Goal: Information Seeking & Learning: Find specific fact

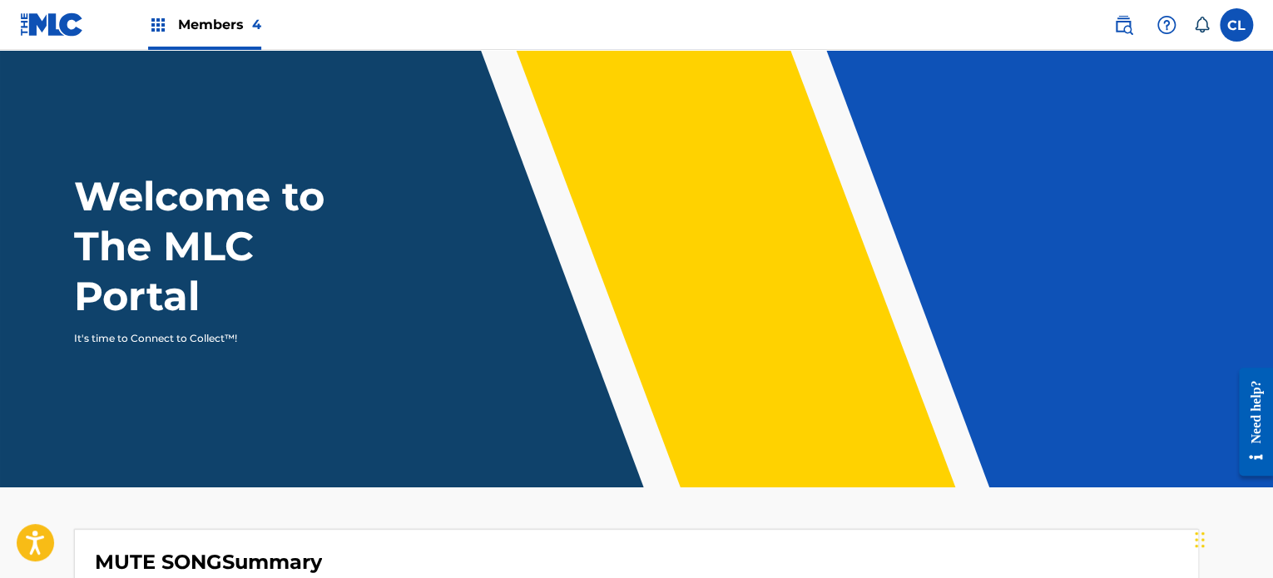
click at [1127, 26] on img at bounding box center [1123, 25] width 20 height 20
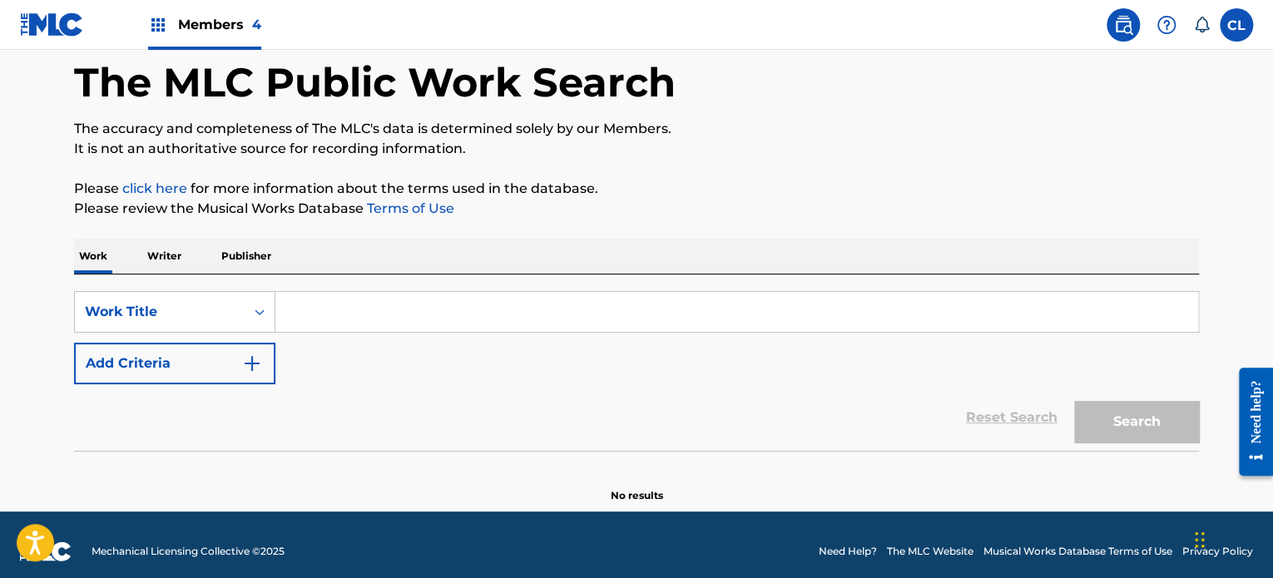
scroll to position [92, 0]
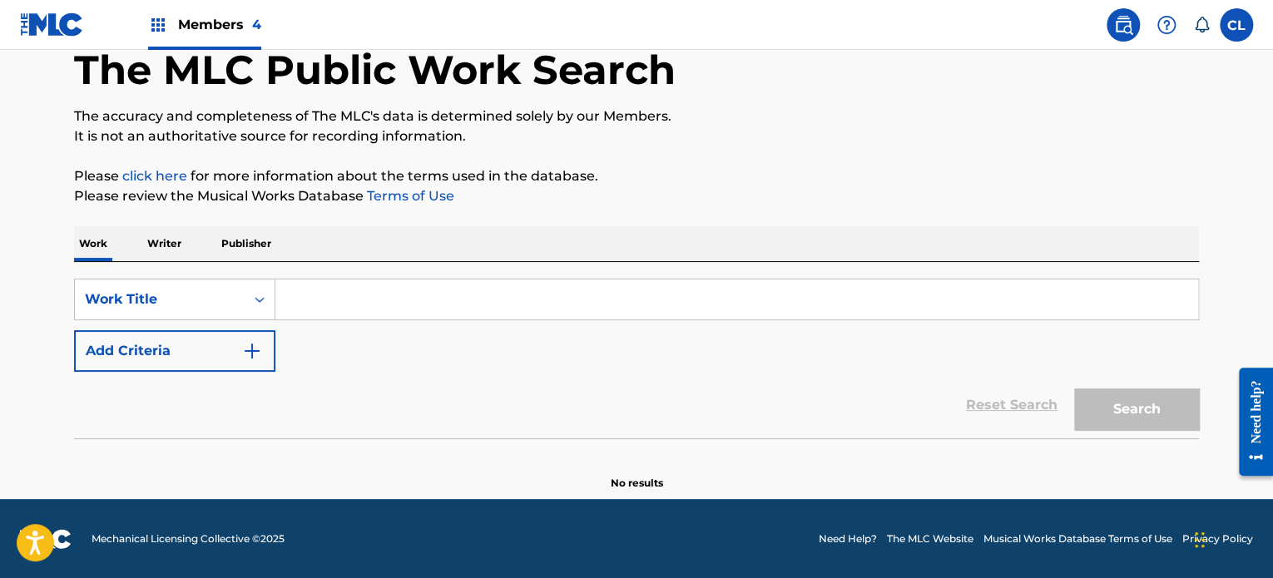
click at [316, 292] on input "Search Form" at bounding box center [736, 300] width 923 height 40
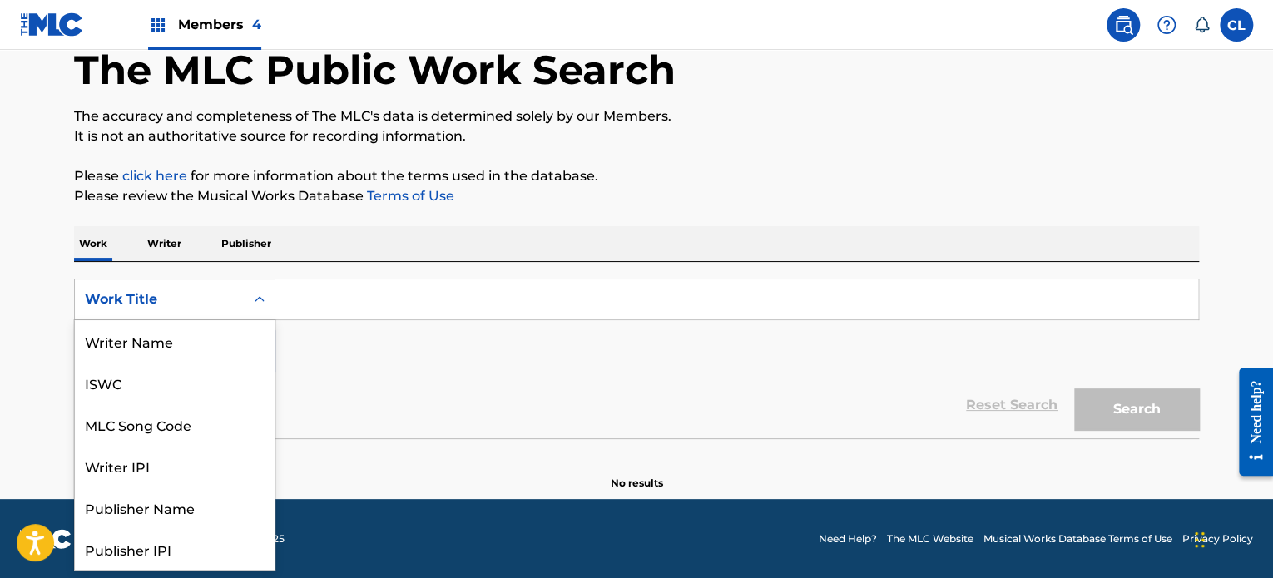
click at [173, 295] on div "Work Title" at bounding box center [160, 299] width 150 height 20
click at [176, 341] on div "MLC Song Code" at bounding box center [175, 341] width 200 height 42
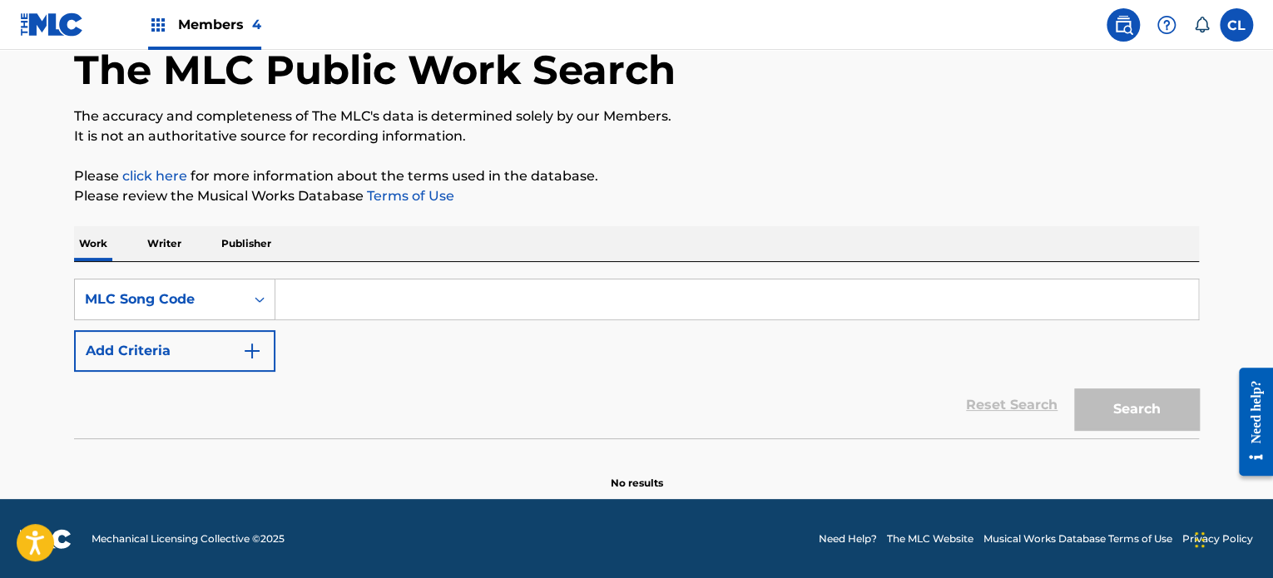
click at [374, 280] on input "Search Form" at bounding box center [736, 300] width 923 height 40
paste input "BA7SBI"
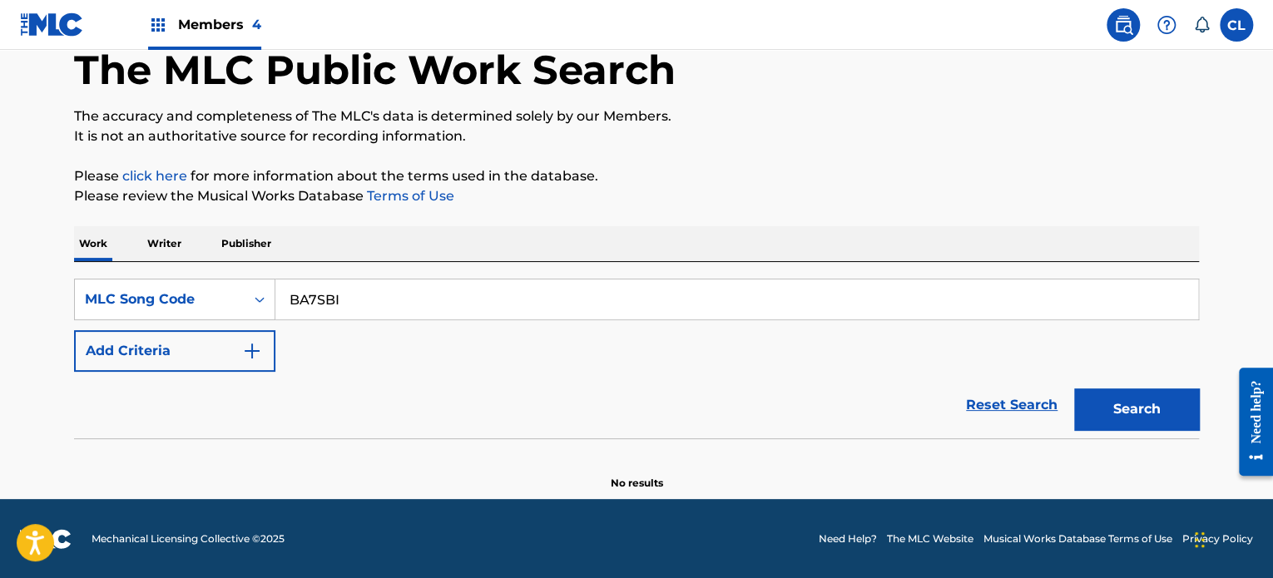
type input "BA7SBI"
click at [1074, 388] on button "Search" at bounding box center [1136, 409] width 125 height 42
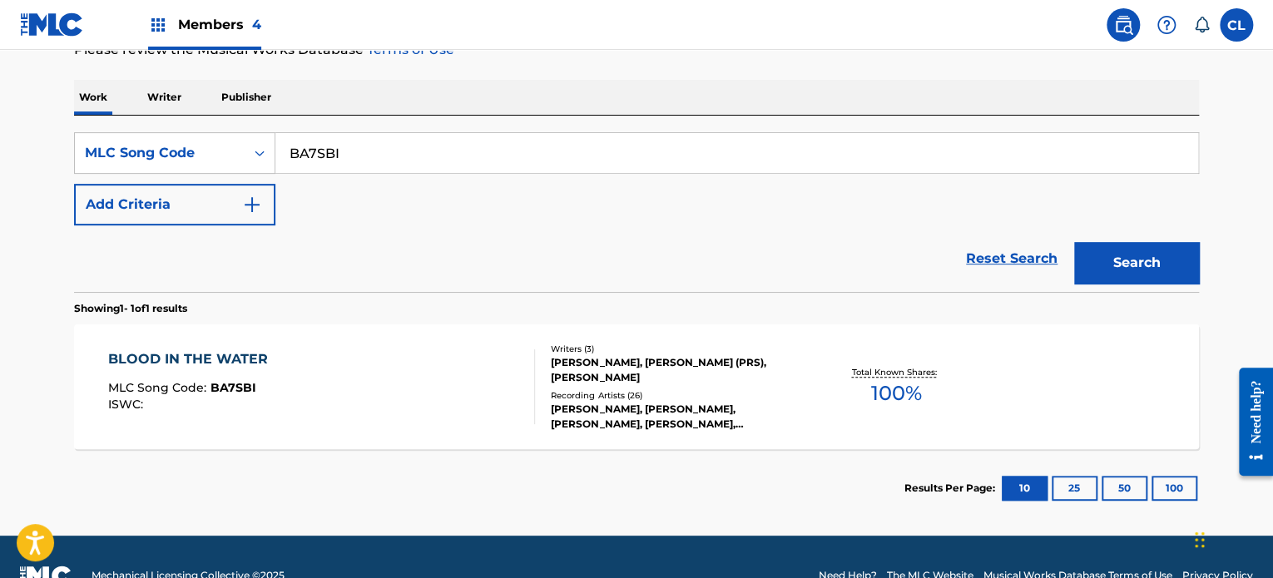
scroll to position [247, 0]
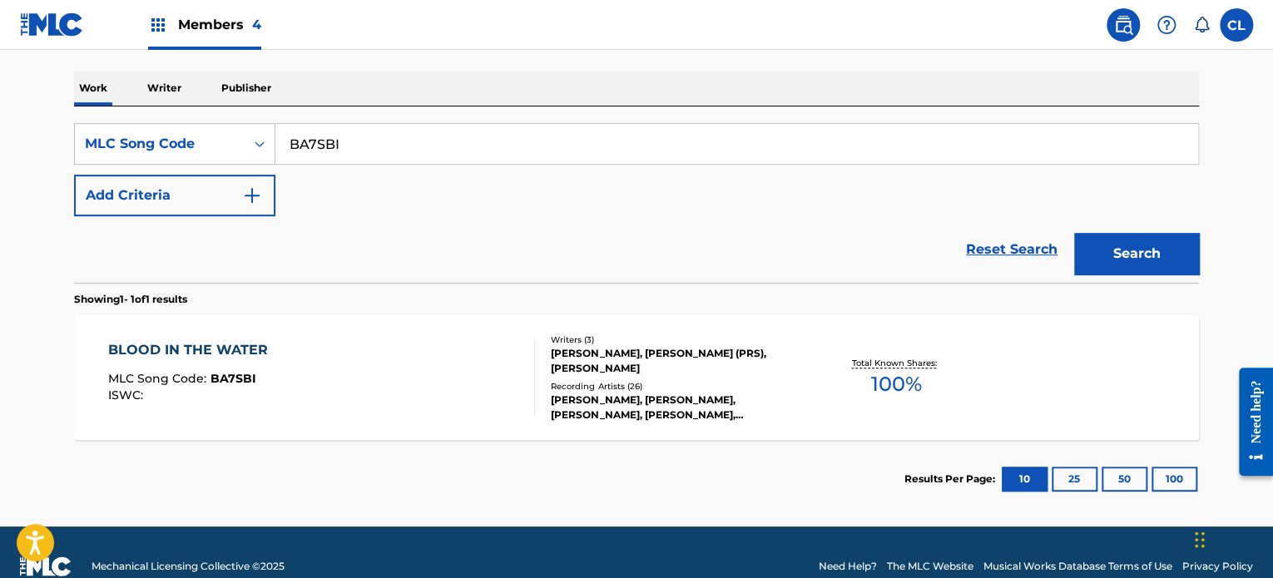
click at [409, 378] on div "BLOOD IN THE WATER MLC Song Code : BA7SBI ISWC :" at bounding box center [322, 377] width 428 height 75
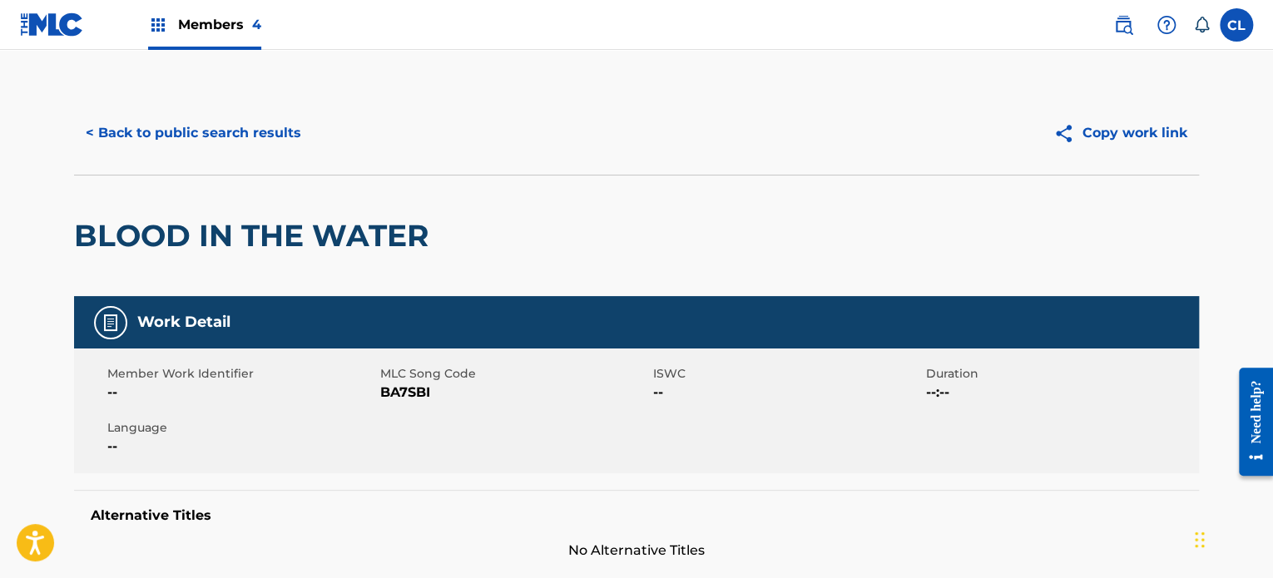
click at [230, 122] on button "< Back to public search results" at bounding box center [193, 133] width 239 height 42
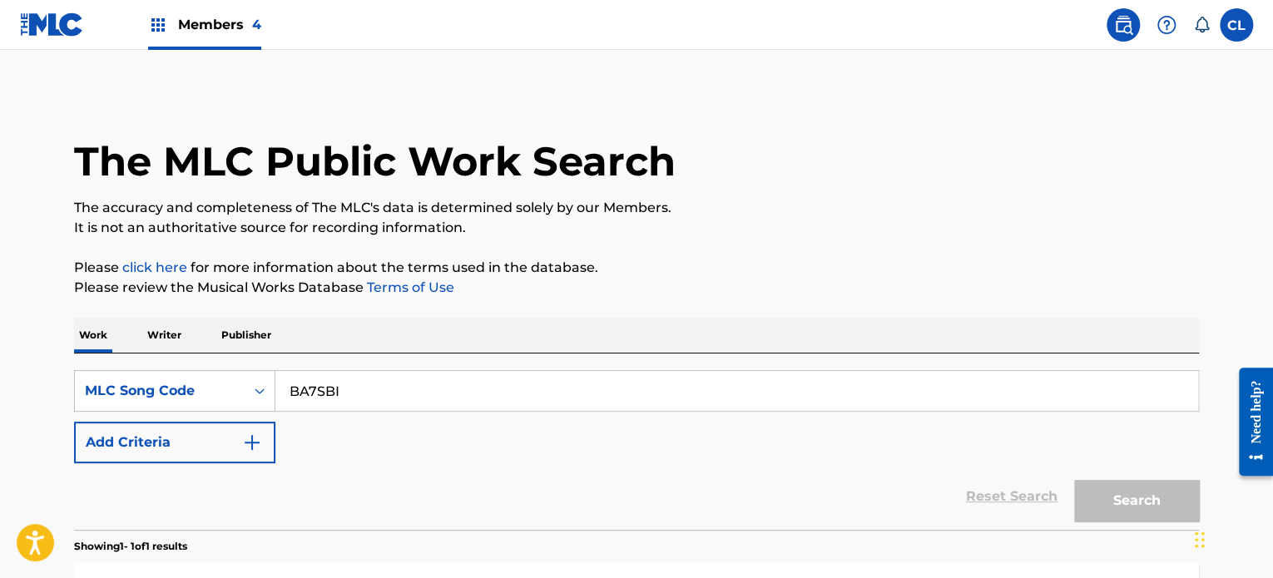
scroll to position [231, 0]
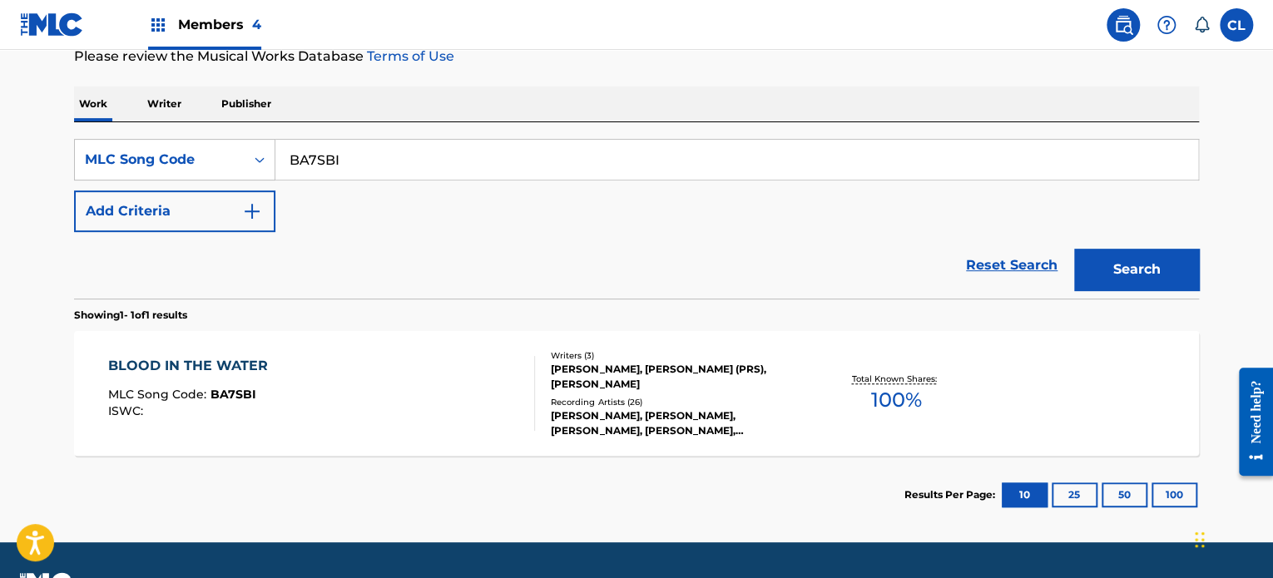
click at [394, 166] on input "BA7SBI" at bounding box center [736, 160] width 923 height 40
type input "B"
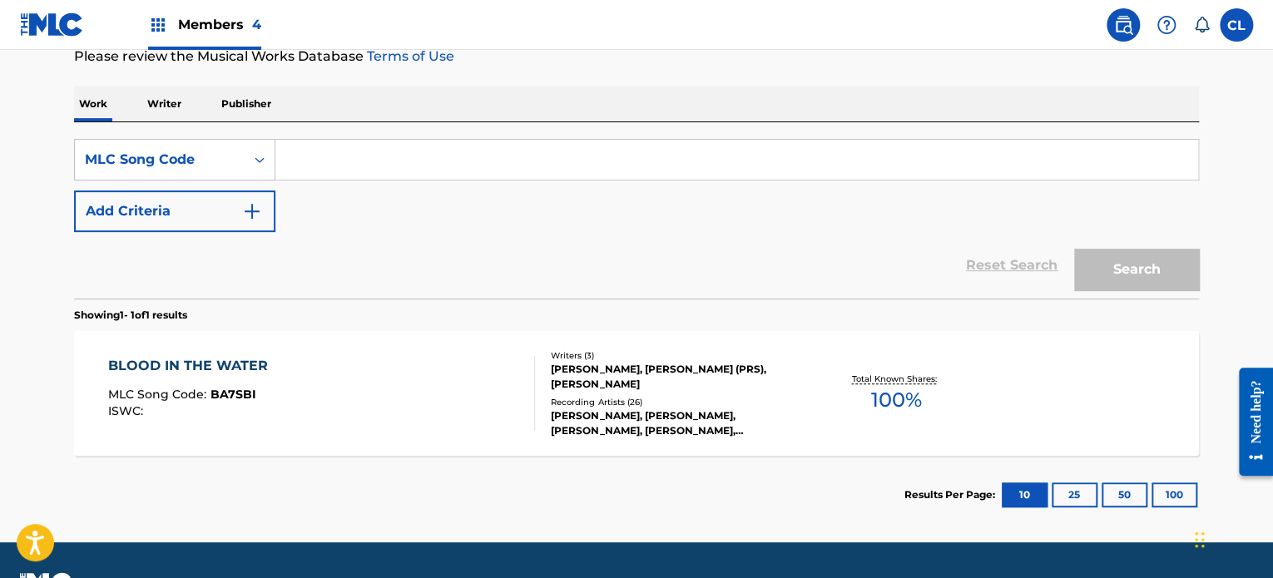
paste input "IG6MXL"
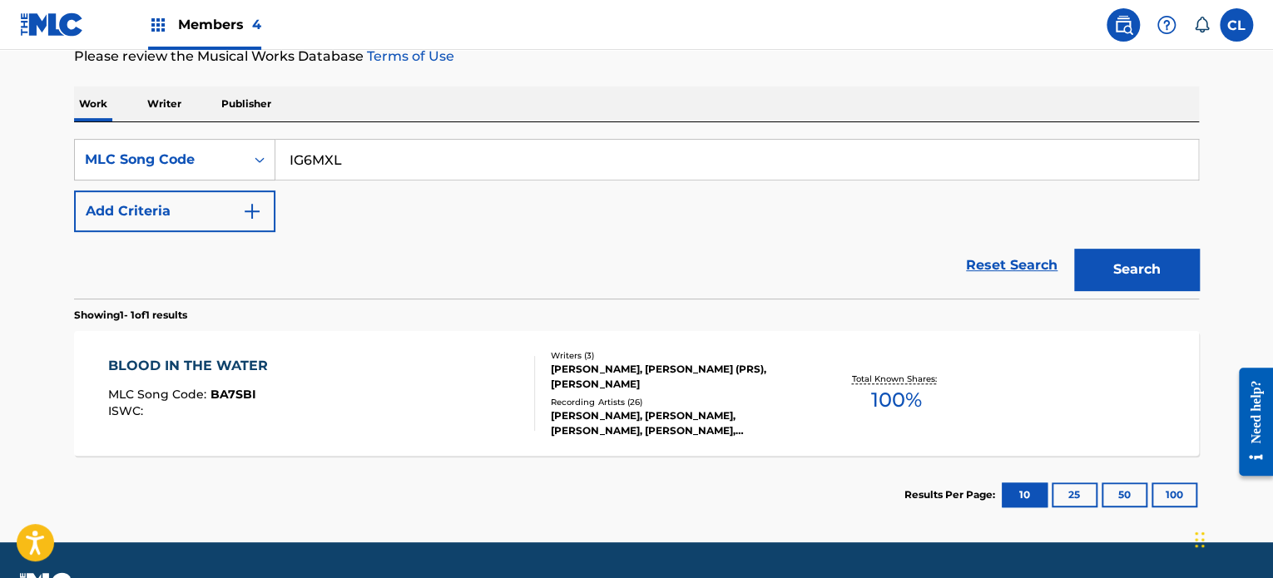
type input "IG6MXL"
click at [1074, 249] on button "Search" at bounding box center [1136, 270] width 125 height 42
click at [388, 375] on div "BURN ME DOWN MLC Song Code : IG6MXL ISWC :" at bounding box center [322, 393] width 428 height 75
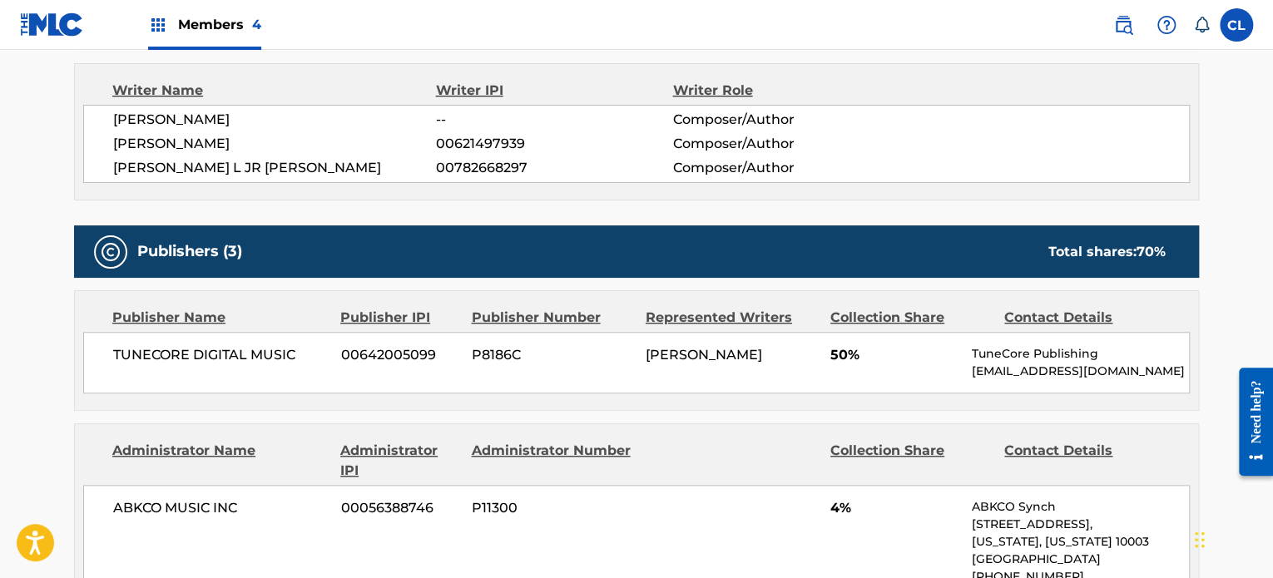
scroll to position [589, 0]
